Goal: Check status: Check status

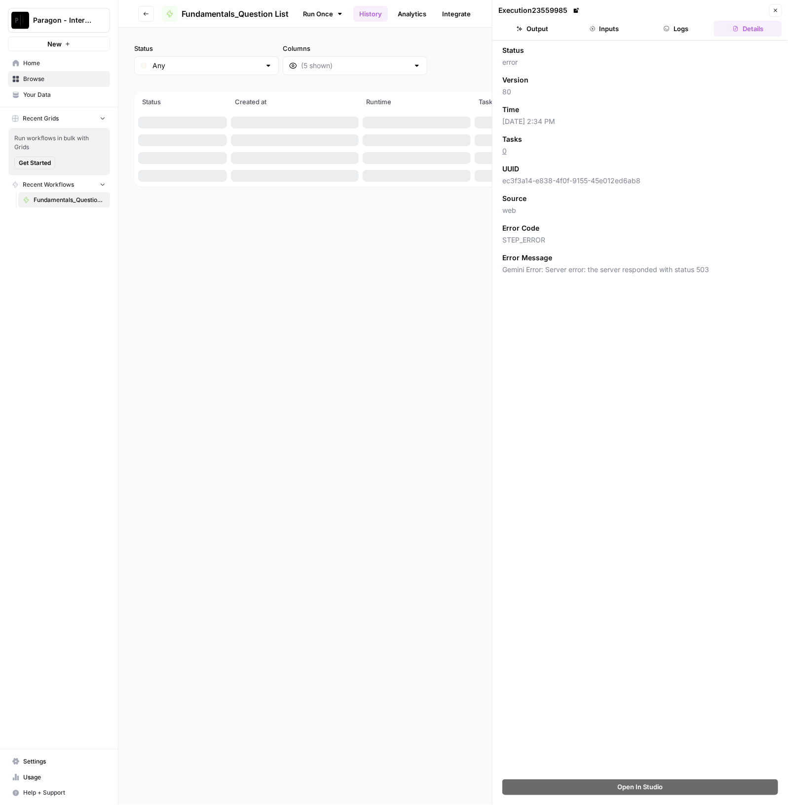
click at [55, 25] on span "Paragon - Internal Usage" at bounding box center [63, 20] width 60 height 10
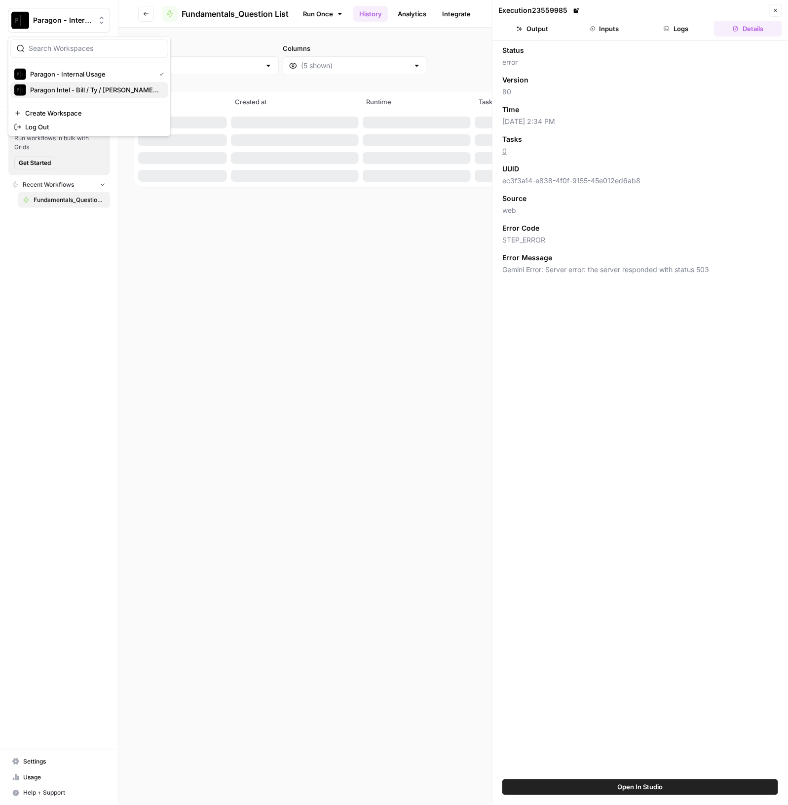
click at [117, 86] on span "Paragon Intel - Bill / Ty / [PERSON_NAME] R&D" at bounding box center [95, 90] width 130 height 10
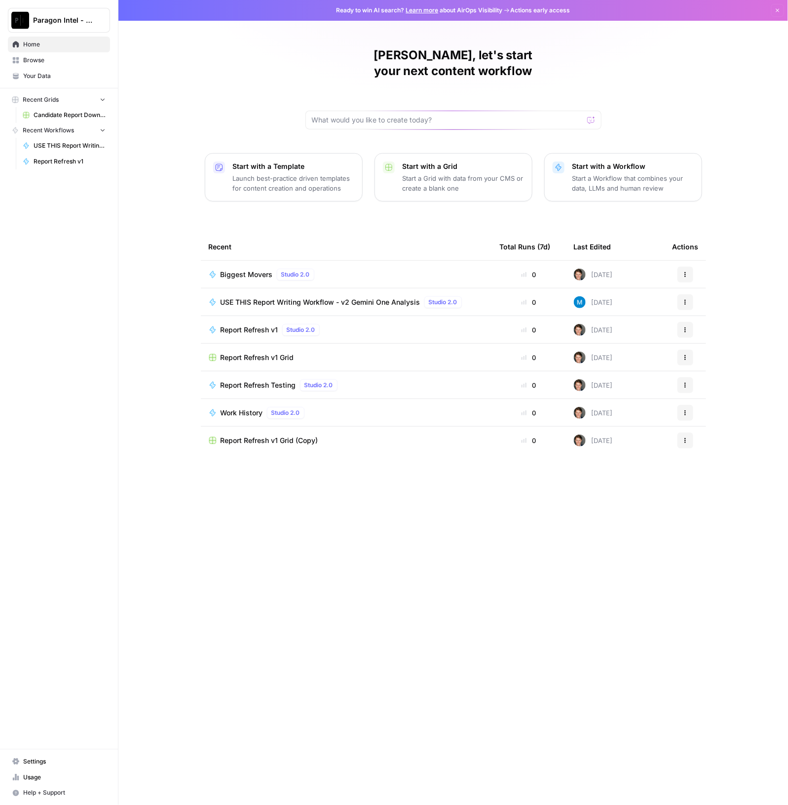
click at [351, 297] on span "USE THIS Report Writing Workflow - v2 Gemini One Analysis" at bounding box center [321, 302] width 200 height 10
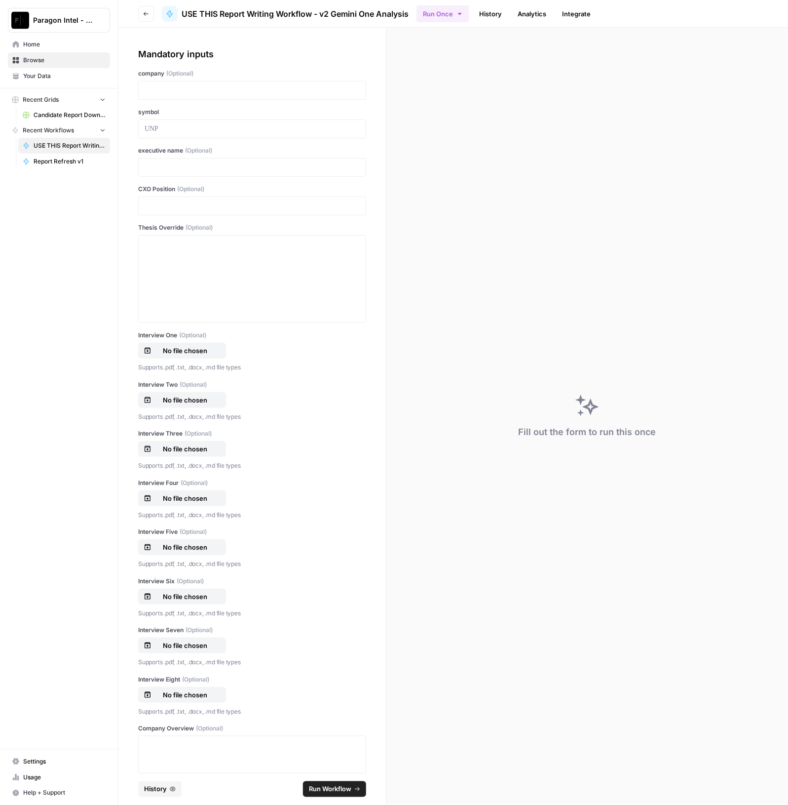
click at [498, 16] on link "History" at bounding box center [490, 14] width 35 height 16
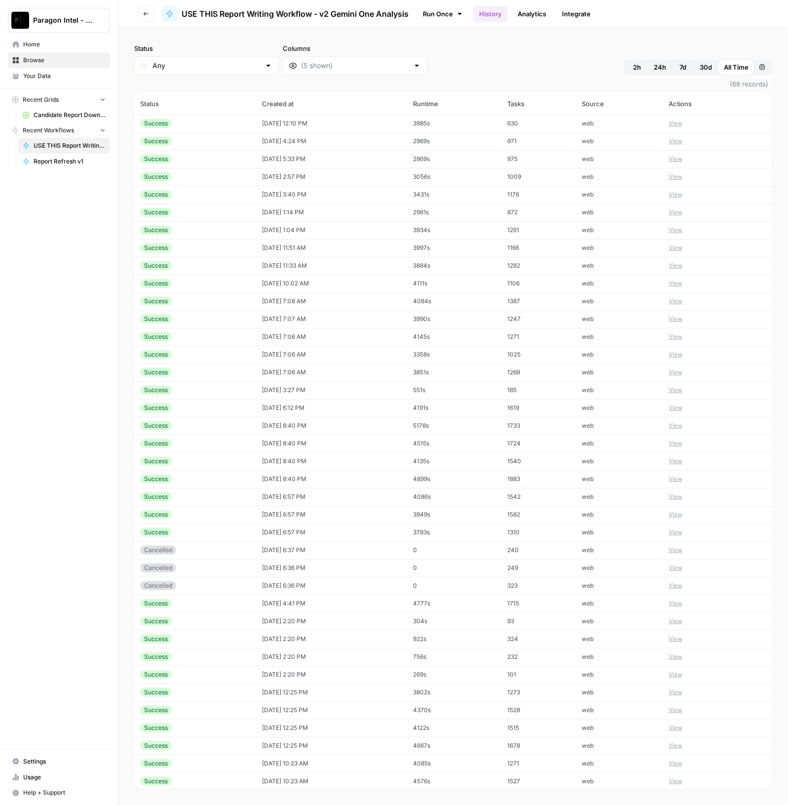
click at [258, 128] on td "[DATE] 12:10 PM" at bounding box center [331, 124] width 151 height 18
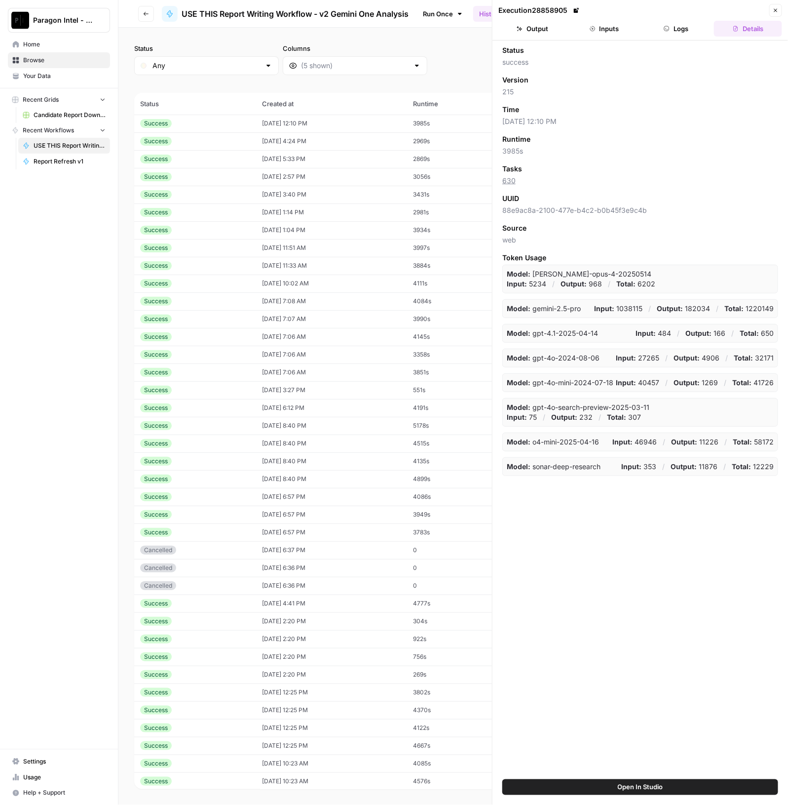
click at [256, 147] on td "[DATE] 4:24 PM" at bounding box center [331, 141] width 151 height 18
click at [537, 33] on button "Output" at bounding box center [533, 29] width 68 height 16
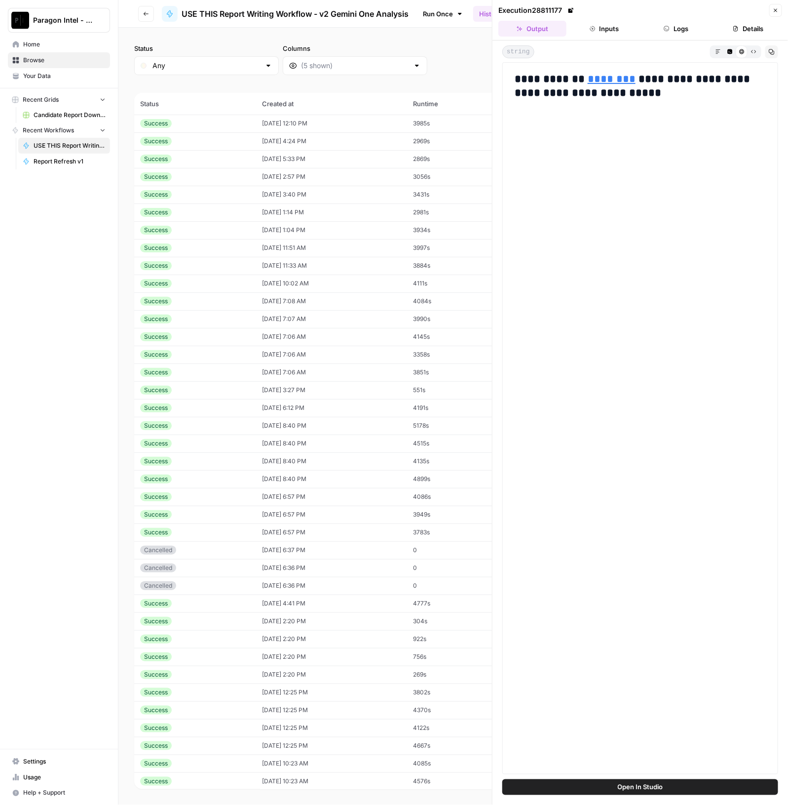
click at [225, 157] on div "Success" at bounding box center [195, 159] width 110 height 9
click at [324, 124] on td "[DATE] 12:10 PM" at bounding box center [331, 124] width 151 height 18
click at [595, 25] on button "Inputs" at bounding box center [605, 29] width 68 height 16
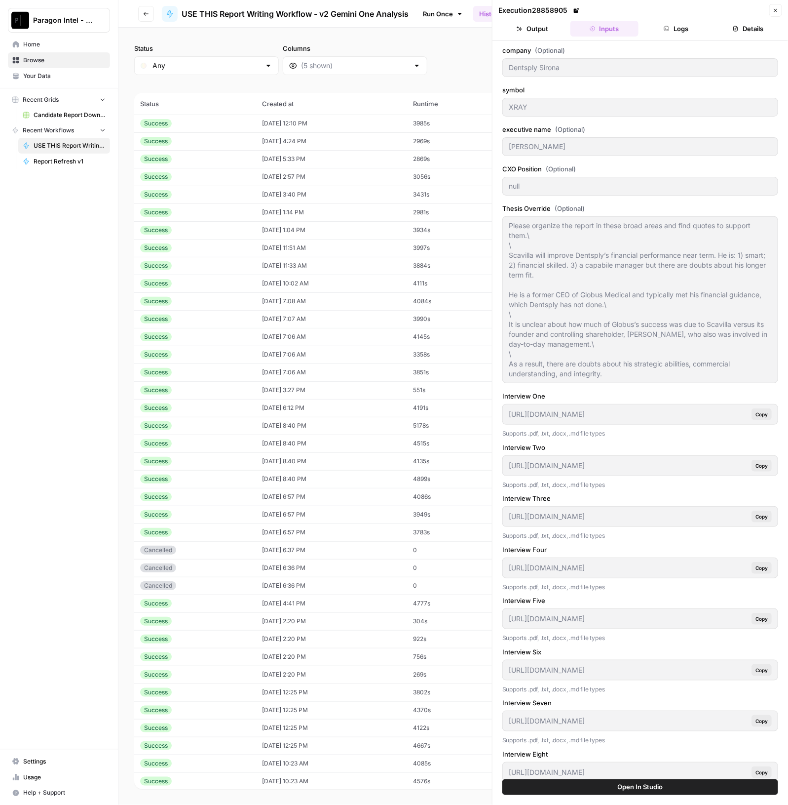
click at [326, 159] on td "[DATE] 5:33 PM" at bounding box center [331, 159] width 151 height 18
type input "Builder FirstSource"
type input "BLDR"
type input "[PERSON_NAME]"
type input "CEO"
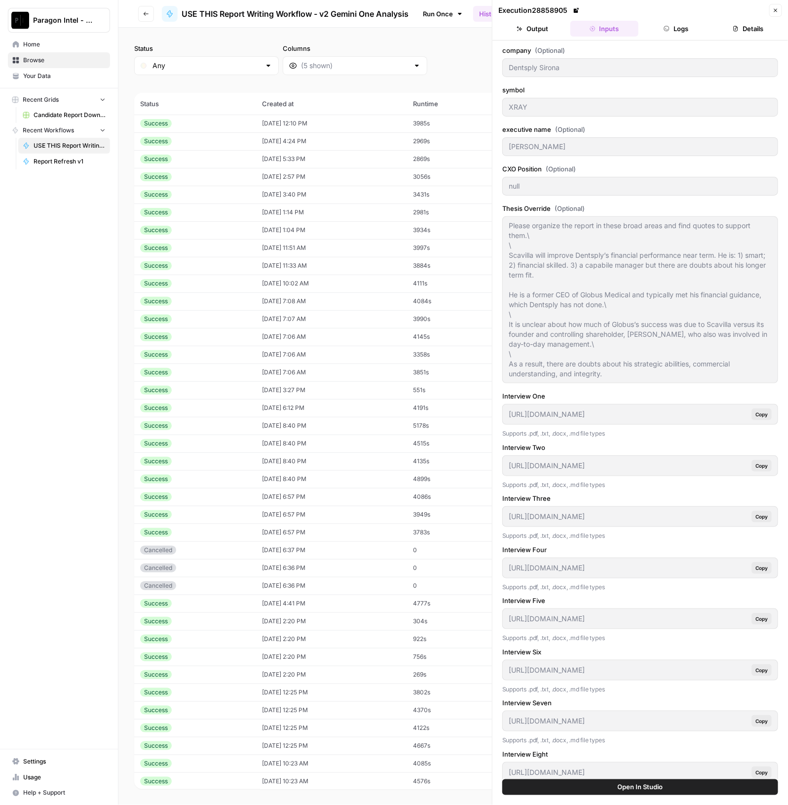
type input "[URL][DOMAIN_NAME]"
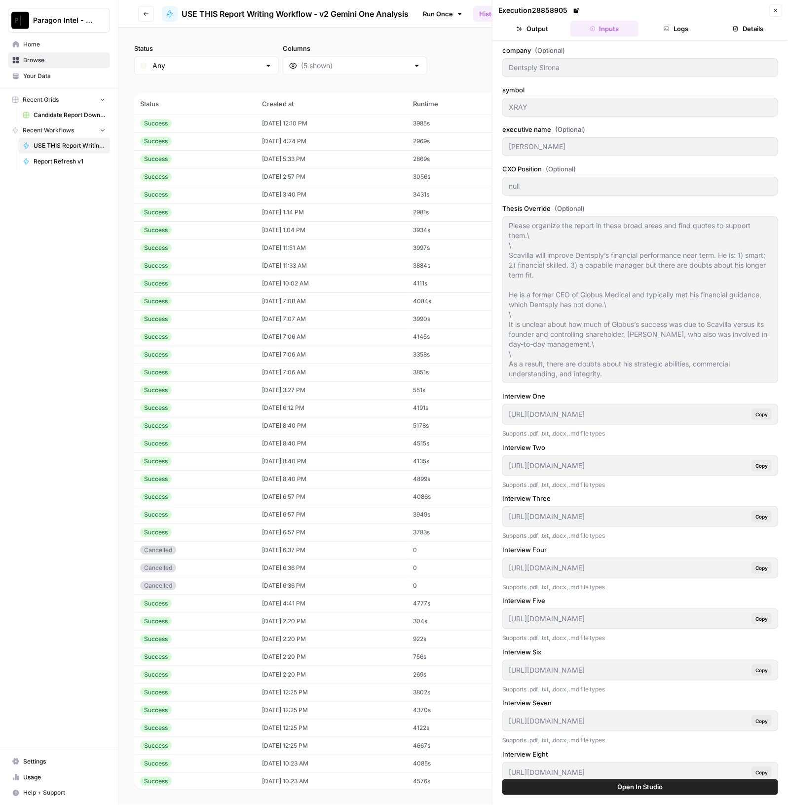
type input "[URL][DOMAIN_NAME]"
type input "[DATE]"
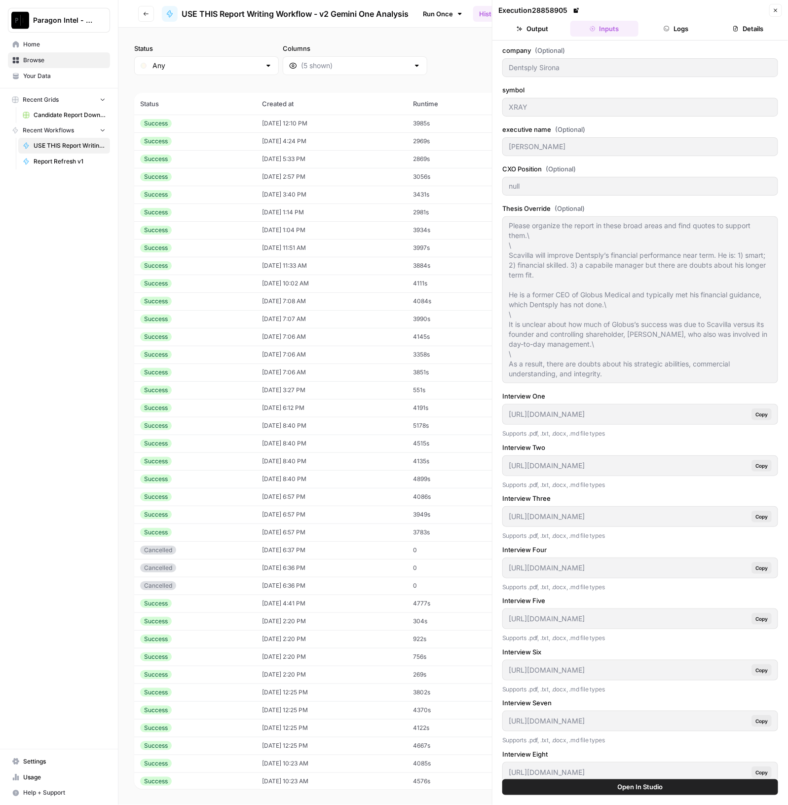
type input "### **Q2 2025**"
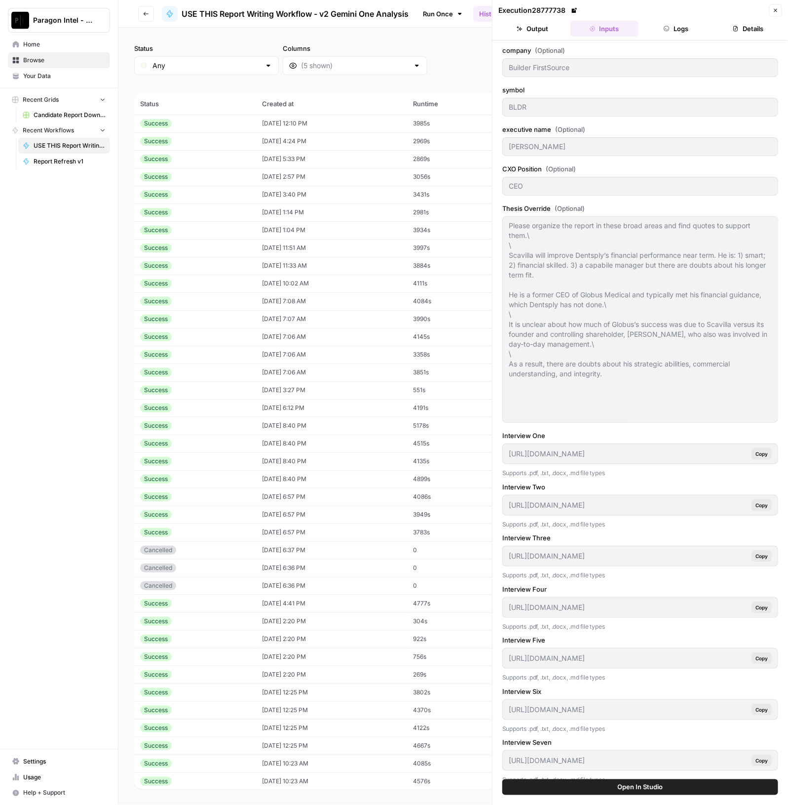
type textarea "Lorem Ipsumdo sitame CON ad Elitsedd EiusmOdtemp in 99/81/3298 utlab e dolo mag…"
type textarea "**Loremip Dolorsit ame Consect** 5. **Adipisc Elitseddoe**\ Temporin UtlabOreet…"
type textarea "**Lore Ipsumdolo Sitamet Consect adi Elitsed** **DOEIUSMODTEM INCIDIDU** **Utla…"
type textarea "**Loremipsu Dolorsi ame Consect** Adipi el s doe-tempor incididu ut Laboreet Do…"
type textarea "**[PERSON_NAME] History for Analyst** **[PERSON_NAME] BACKGROUND** * [PERSON_NA…"
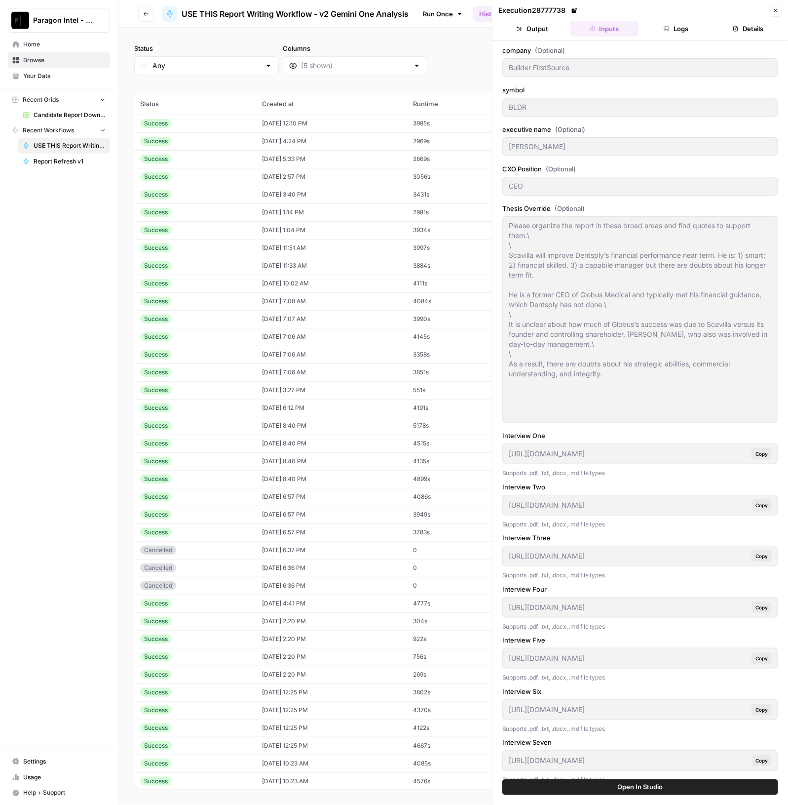
type textarea "**Operator** Good day, and welcome to the Builders FirstSource Second Quarter 2…"
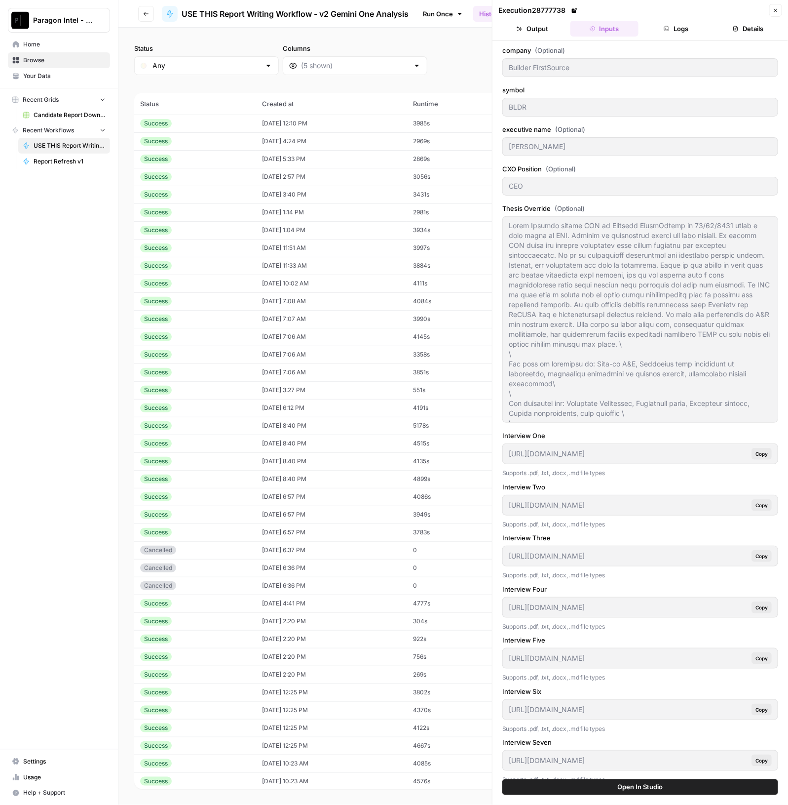
scroll to position [39, 0]
click at [547, 32] on button "Output" at bounding box center [533, 29] width 68 height 16
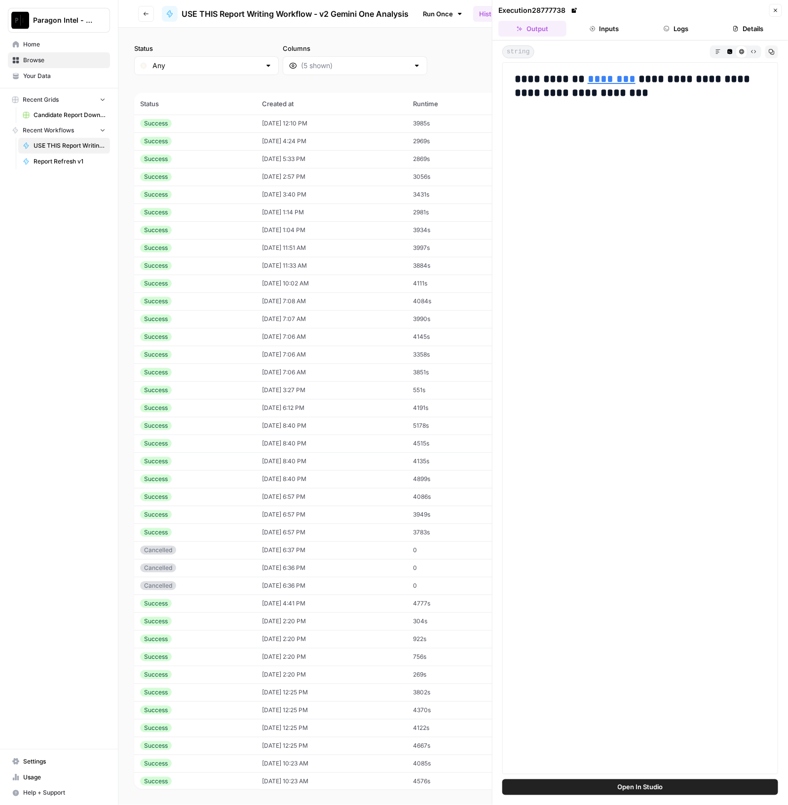
click at [685, 29] on button "Logs" at bounding box center [677, 29] width 68 height 16
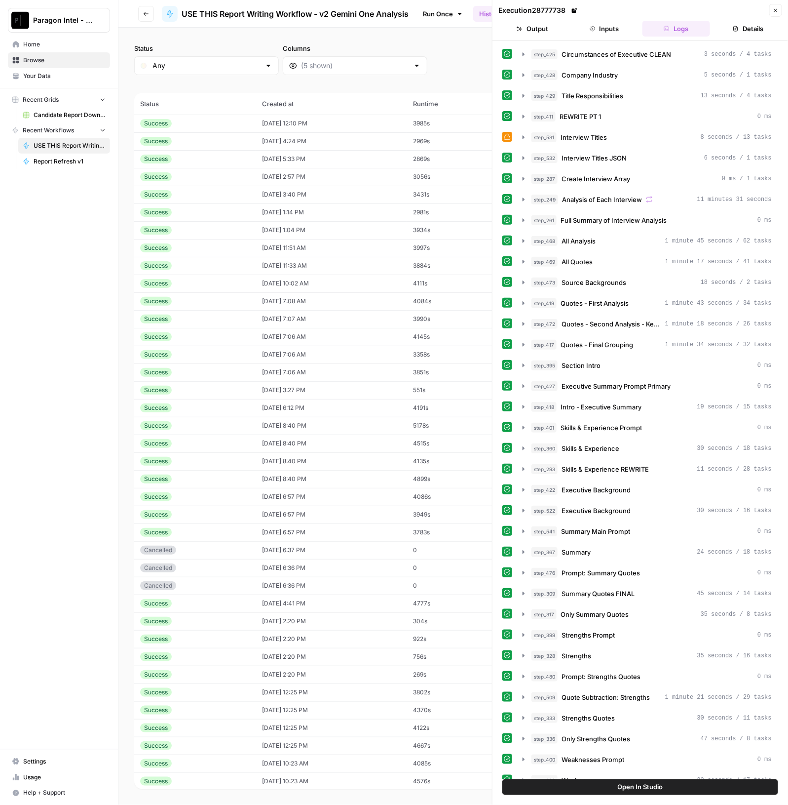
scroll to position [185, 0]
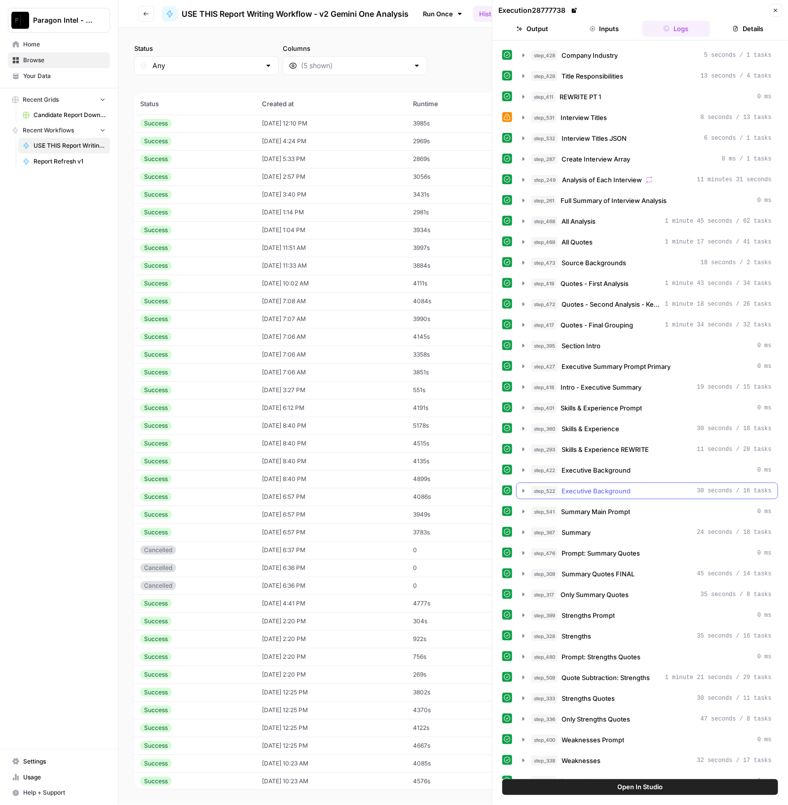
click at [688, 486] on div "step_522 Executive Background 30 seconds / 16 tasks" at bounding box center [652, 491] width 240 height 10
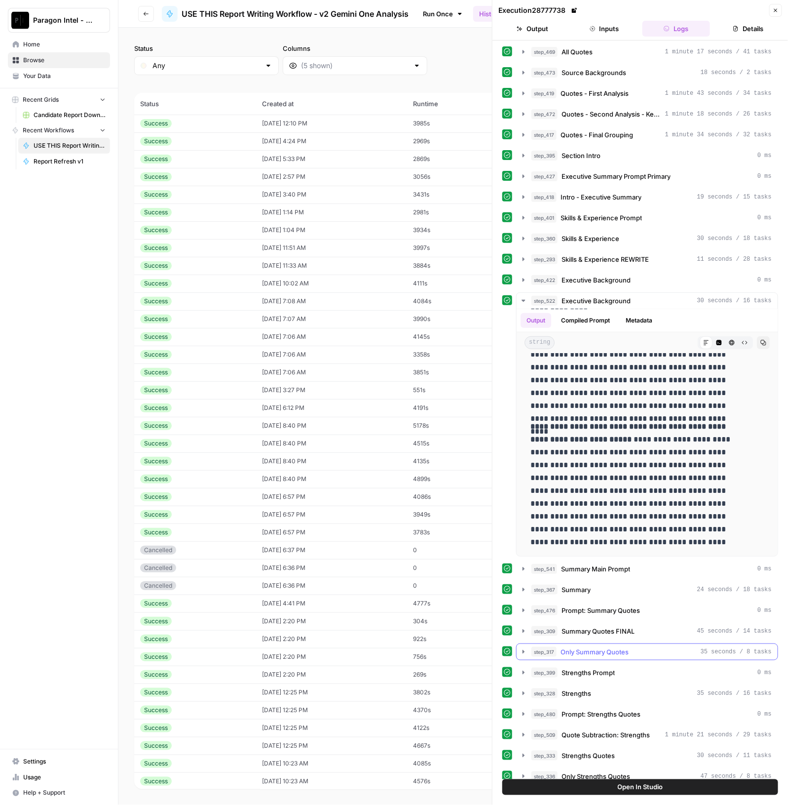
scroll to position [370, 0]
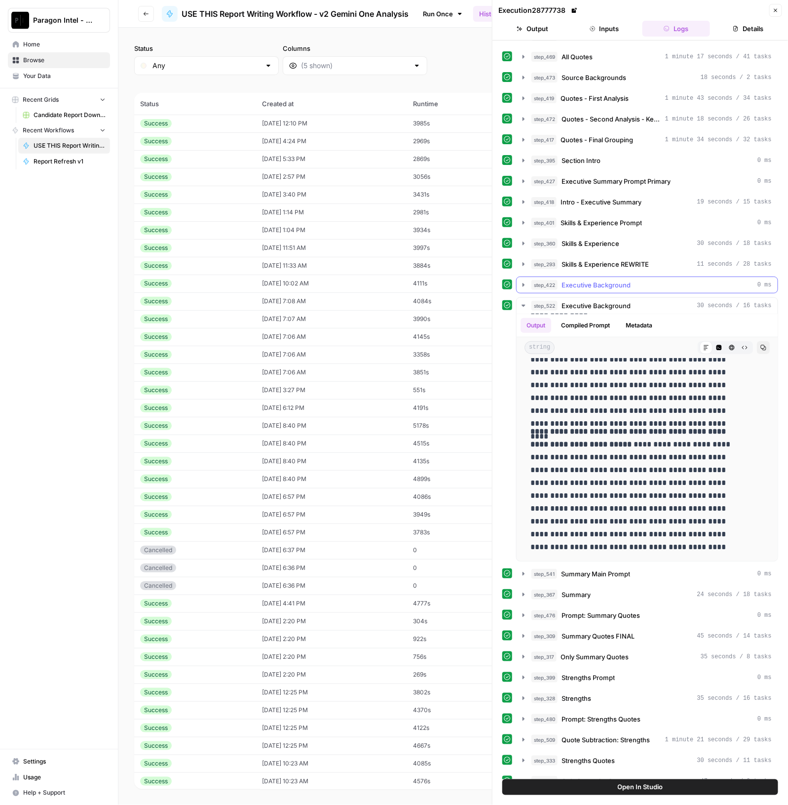
click at [621, 276] on div "step_422 Executive Background 0 ms" at bounding box center [647, 284] width 262 height 17
click at [614, 280] on span "Executive Background" at bounding box center [596, 285] width 69 height 10
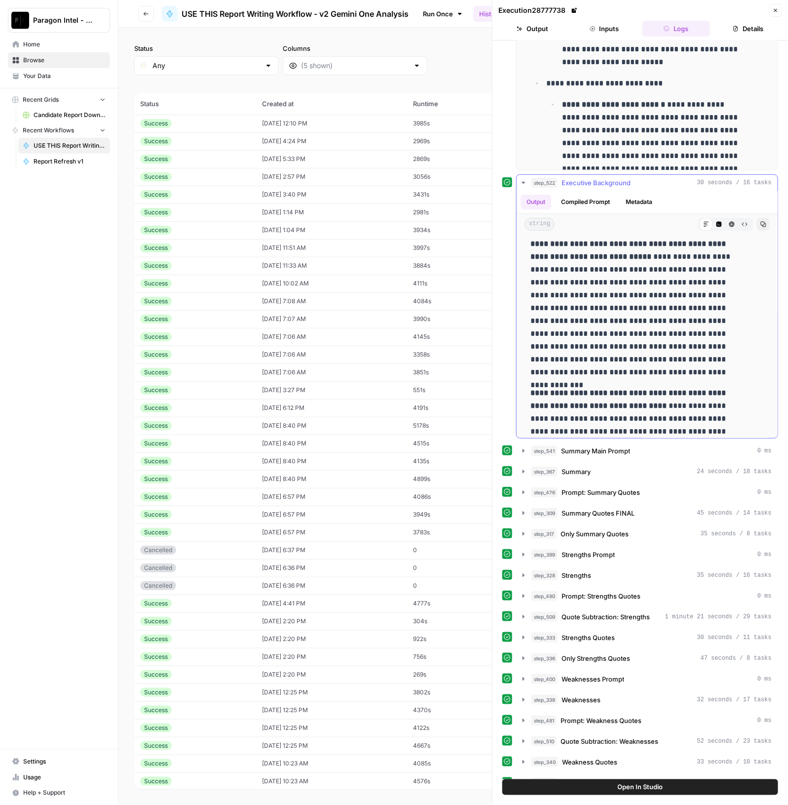
scroll to position [0, 0]
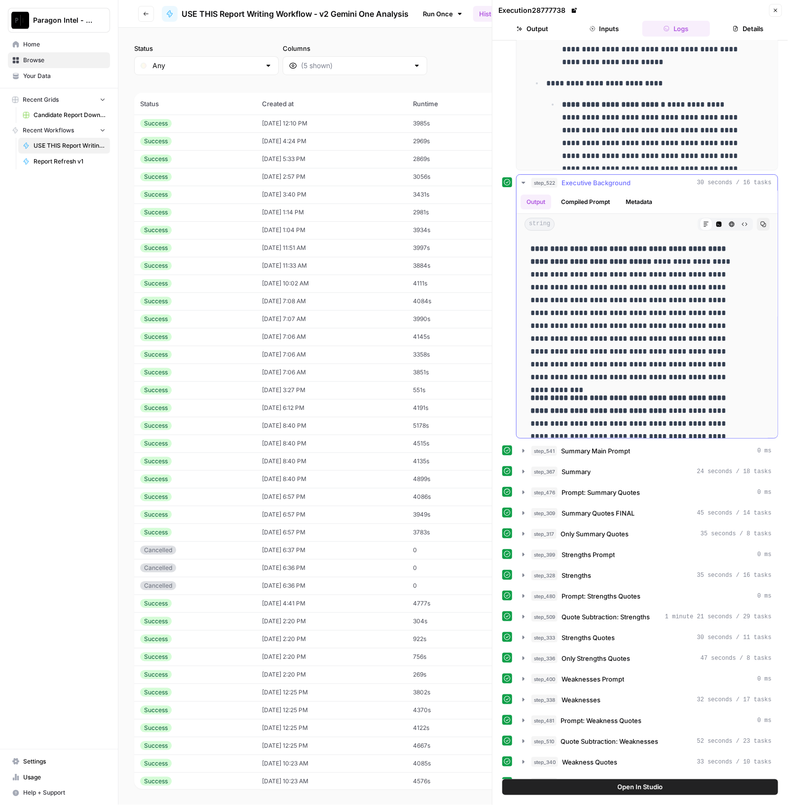
click at [624, 257] on p "**********" at bounding box center [638, 313] width 215 height 141
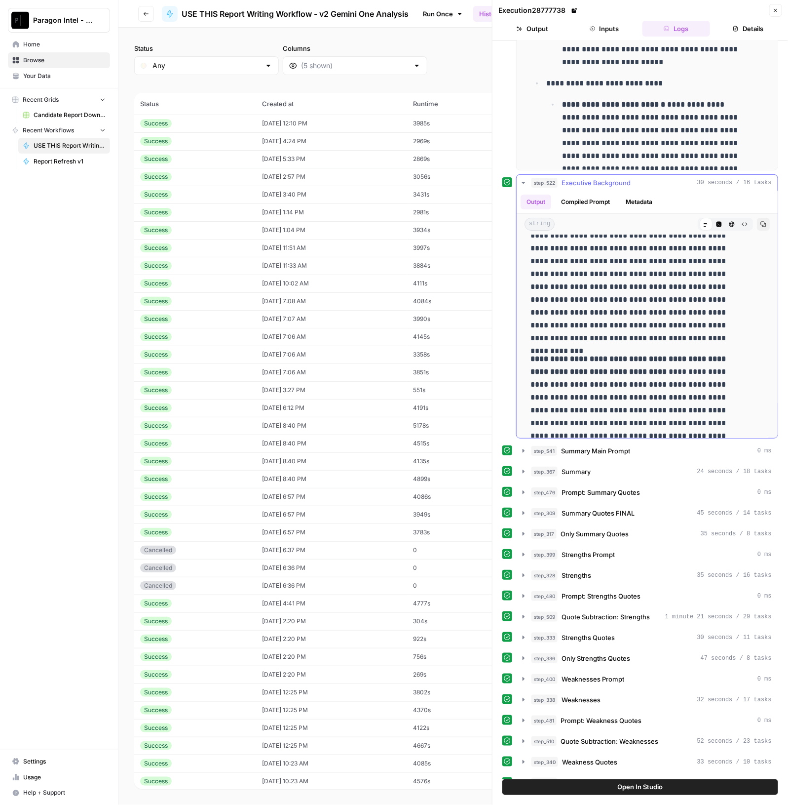
scroll to position [123, 0]
